Goal: Information Seeking & Learning: Check status

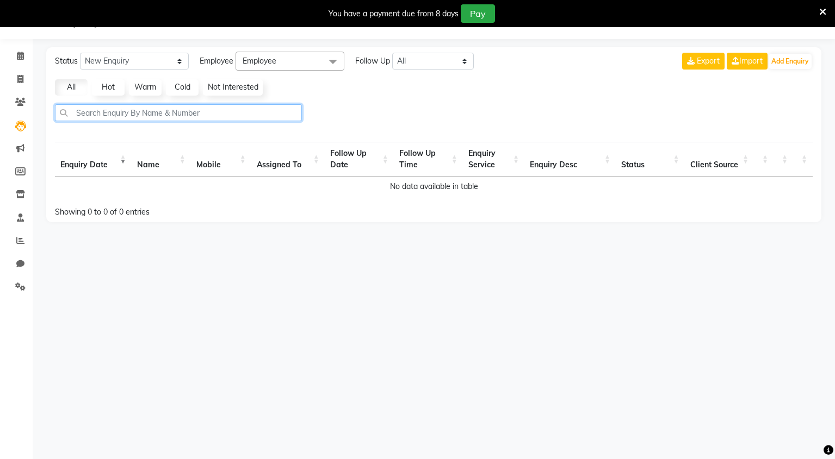
click at [250, 117] on input "text" at bounding box center [178, 112] width 247 height 17
type input "9631757959"
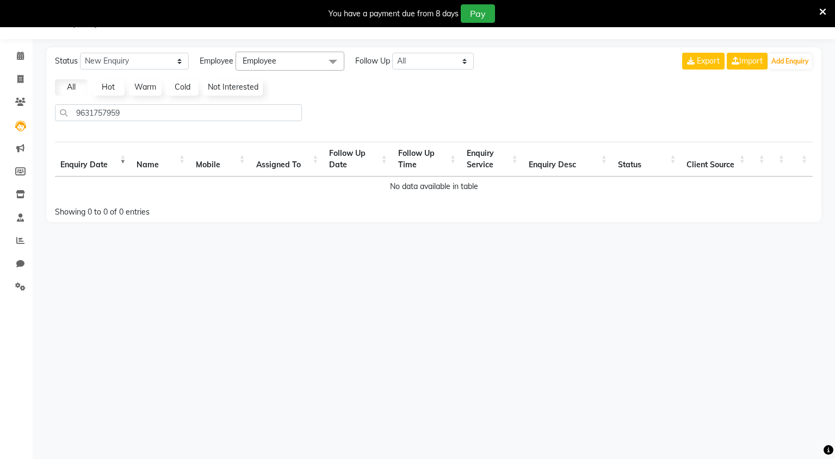
click at [144, 165] on th "Name" at bounding box center [160, 159] width 59 height 35
click at [148, 163] on th "Name" at bounding box center [160, 159] width 59 height 35
click at [334, 64] on span at bounding box center [333, 62] width 22 height 21
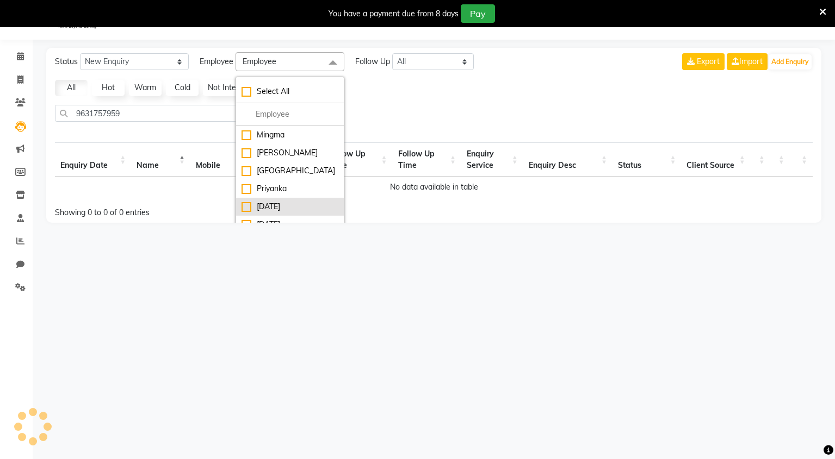
scroll to position [27, 0]
click at [262, 222] on div "[DATE]" at bounding box center [289, 224] width 97 height 11
checkbox input "true"
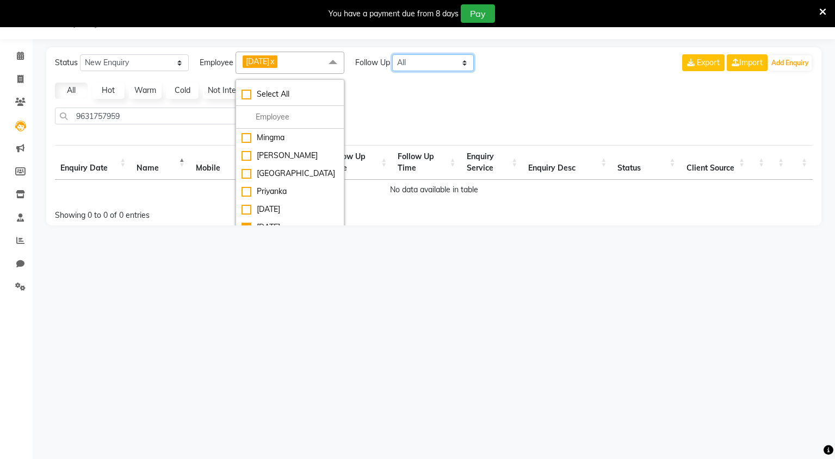
click at [439, 63] on select "All [DATE] [DATE] This Week This Month Custom" at bounding box center [433, 62] width 82 height 17
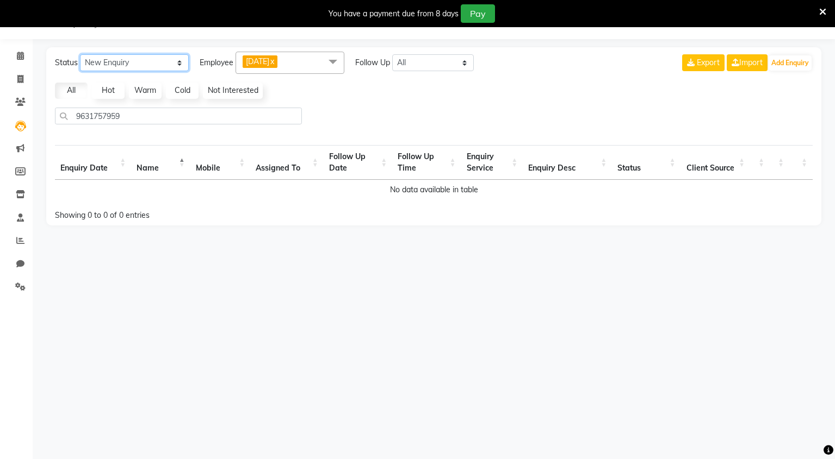
click at [166, 64] on select "New Enquiry Open Enquiry Converted Enquiry All" at bounding box center [134, 62] width 109 height 17
click at [80, 54] on select "New Enquiry Open Enquiry Converted Enquiry All" at bounding box center [134, 62] width 109 height 17
click at [797, 66] on button "Add Enquiry" at bounding box center [789, 62] width 43 height 15
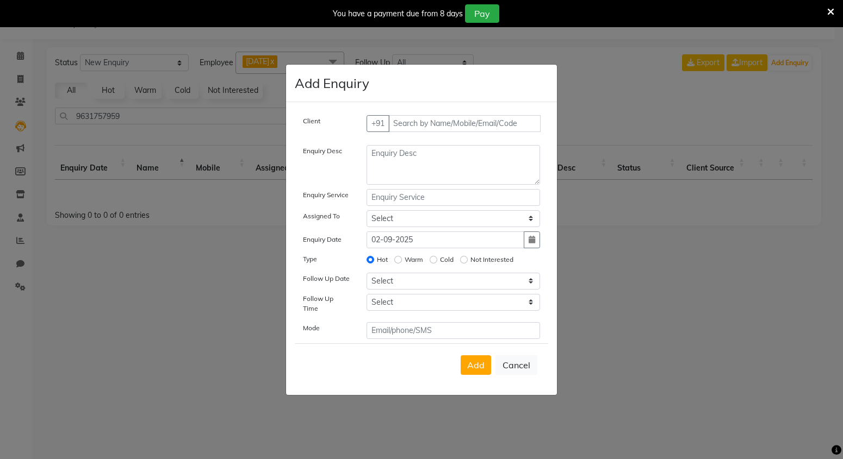
click at [739, 127] on ngb-modal-window "Add Enquiry Client +91 Enquiry Desc Enquiry Service Assigned To Select [GEOGRAP…" at bounding box center [421, 229] width 843 height 459
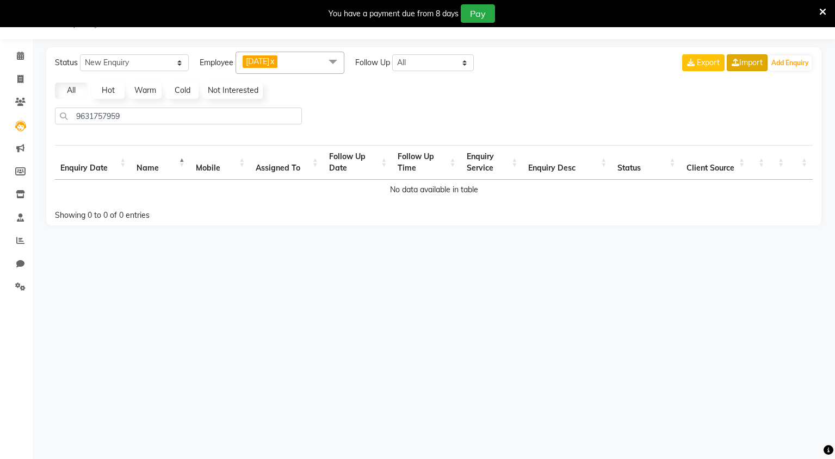
click at [751, 63] on link "Import" at bounding box center [746, 62] width 41 height 17
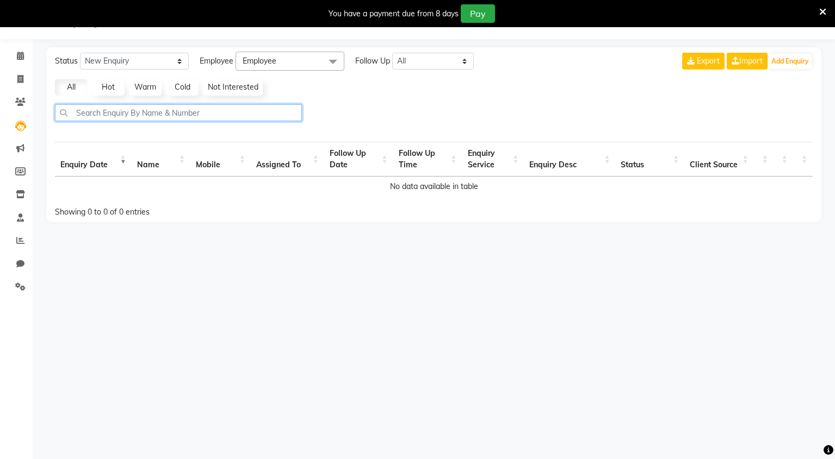
click at [191, 113] on input "text" at bounding box center [178, 112] width 247 height 17
